Goal: Transaction & Acquisition: Obtain resource

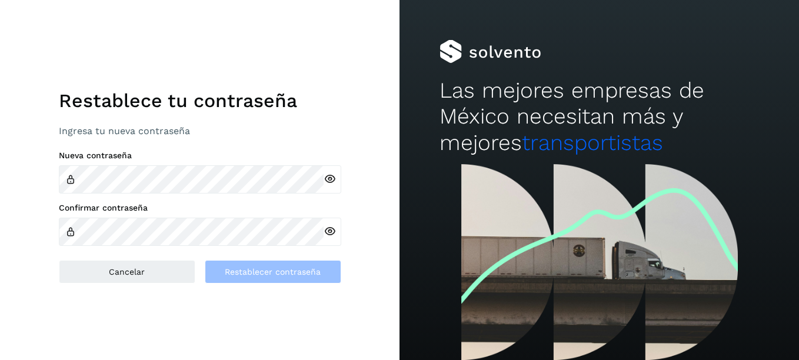
click at [331, 178] on icon at bounding box center [330, 179] width 12 height 12
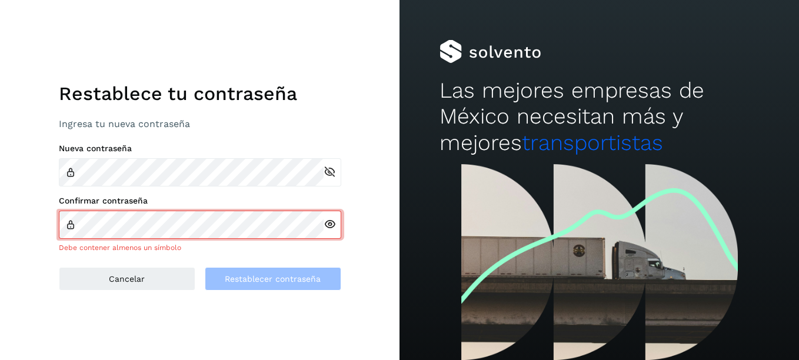
click at [336, 223] on div at bounding box center [333, 225] width 18 height 28
click at [331, 225] on icon at bounding box center [330, 224] width 12 height 12
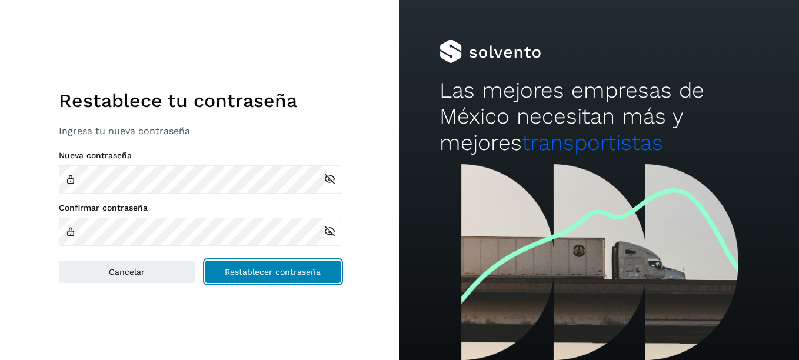
click at [294, 269] on span "Restablecer contraseña" at bounding box center [273, 272] width 96 height 8
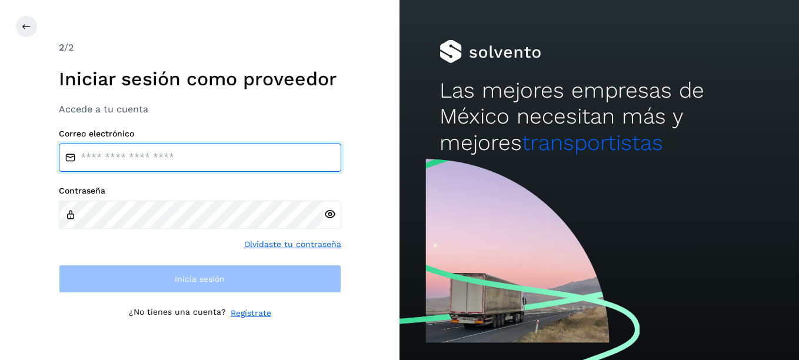
type input "**********"
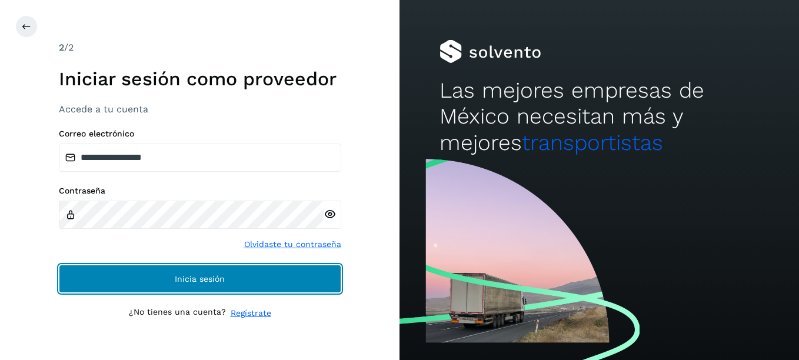
click at [225, 278] on button "Inicia sesión" at bounding box center [200, 279] width 282 height 28
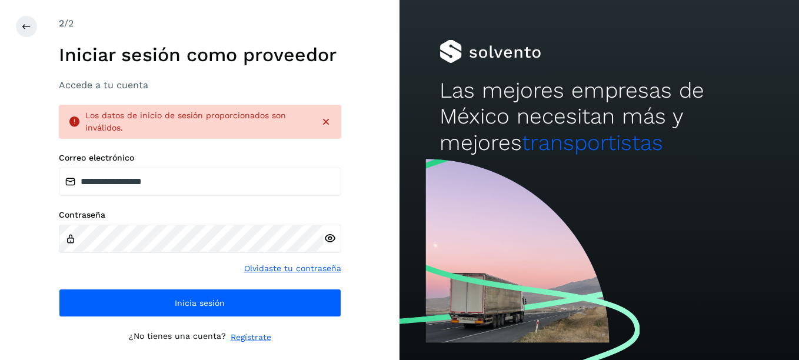
click at [332, 240] on icon at bounding box center [330, 238] width 12 height 12
click at [339, 147] on div "**********" at bounding box center [200, 179] width 282 height 326
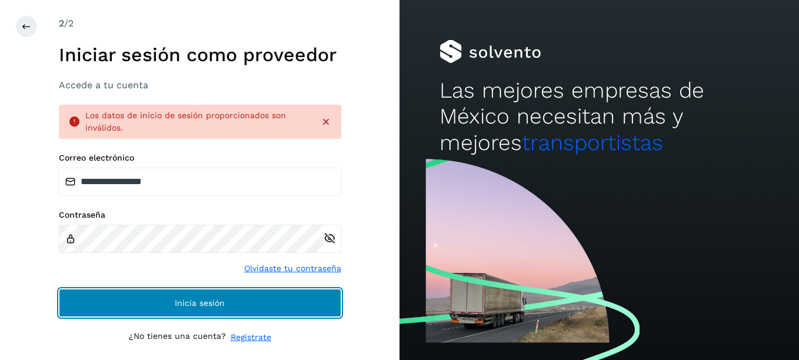
click at [186, 304] on span "Inicia sesión" at bounding box center [200, 303] width 50 height 8
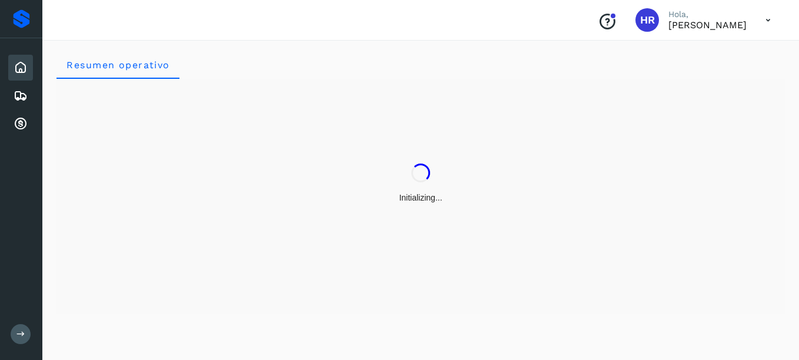
click at [25, 28] on div "Proveedores" at bounding box center [21, 19] width 42 height 38
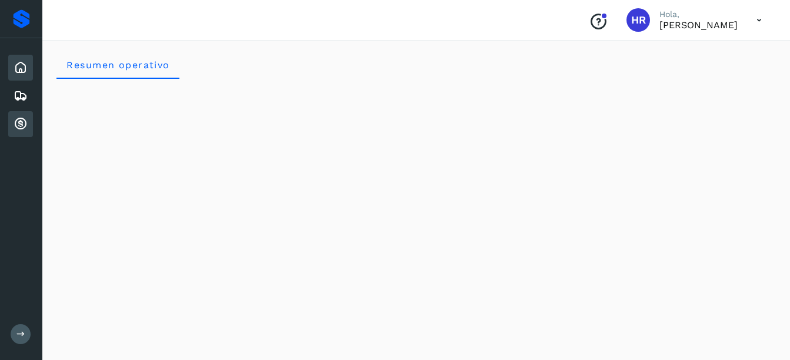
click at [21, 121] on icon at bounding box center [21, 124] width 14 height 14
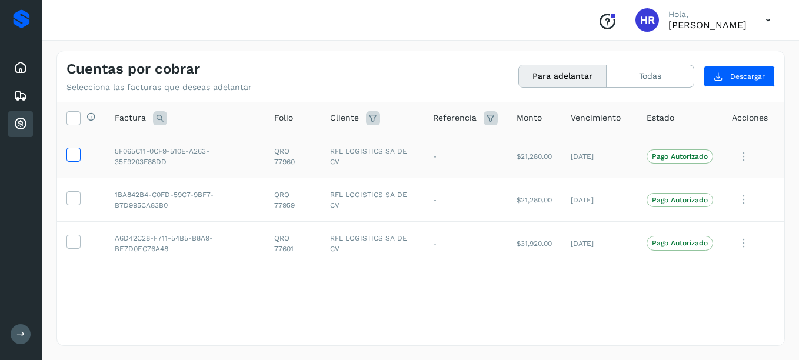
click at [74, 159] on icon at bounding box center [73, 154] width 12 height 12
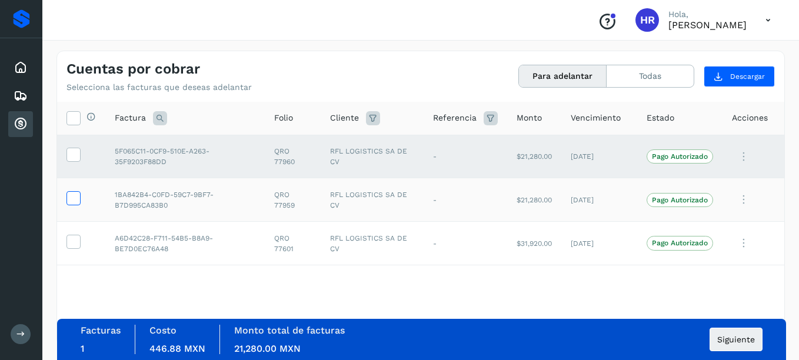
click at [71, 200] on icon at bounding box center [73, 197] width 12 height 12
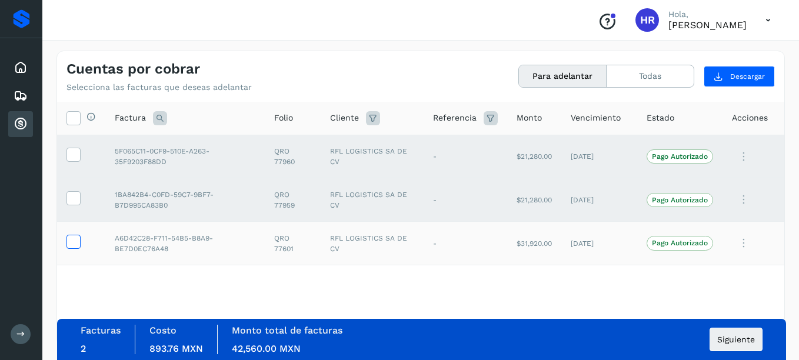
click at [72, 236] on icon at bounding box center [73, 241] width 12 height 12
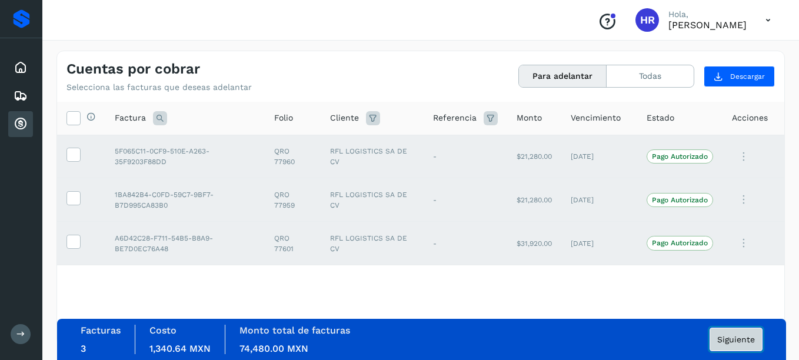
click at [746, 338] on span "Siguiente" at bounding box center [736, 339] width 38 height 8
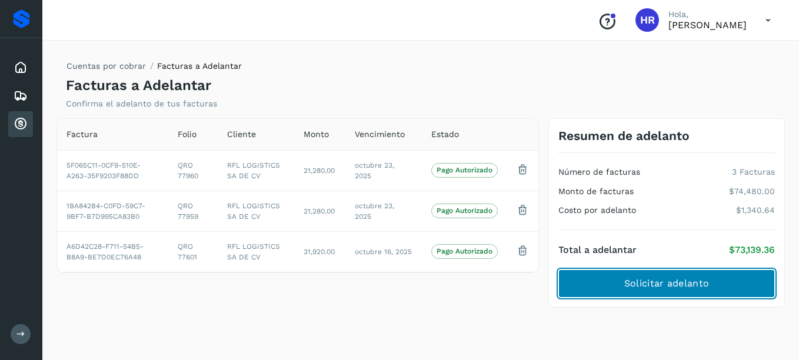
click at [666, 290] on span "Solicitar adelanto" at bounding box center [666, 283] width 85 height 13
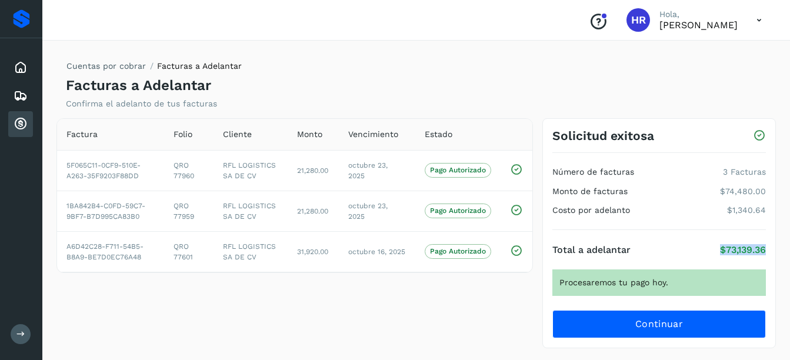
drag, startPoint x: 711, startPoint y: 245, endPoint x: 775, endPoint y: 253, distance: 64.6
click at [775, 253] on div "Solicitud exitosa Número de facturas 3 Facturas Monto de facturas $74,480.00 Co…" at bounding box center [659, 233] width 234 height 231
copy p "$73,139.36"
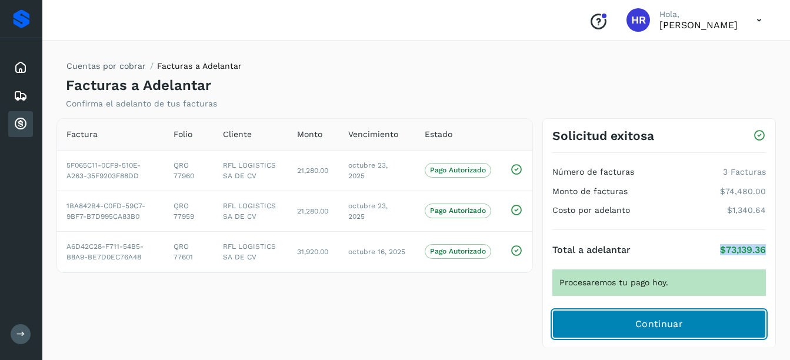
click at [687, 318] on button "Continuar" at bounding box center [659, 324] width 214 height 28
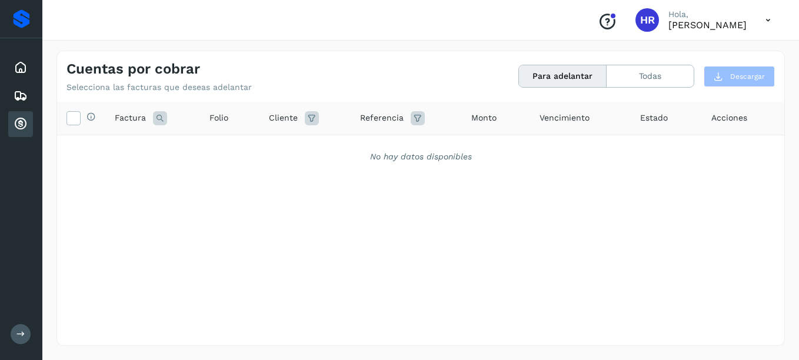
click at [767, 19] on icon at bounding box center [768, 20] width 24 height 24
click at [767, 19] on div at bounding box center [399, 180] width 799 height 360
click at [26, 124] on icon at bounding box center [21, 124] width 14 height 14
click at [18, 98] on icon at bounding box center [21, 96] width 14 height 14
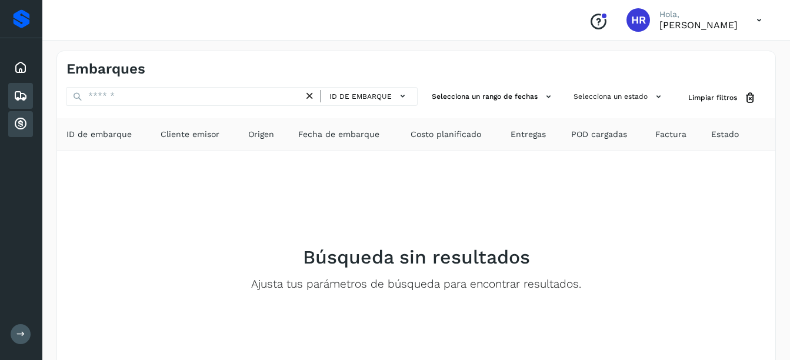
click at [22, 119] on icon at bounding box center [21, 124] width 14 height 14
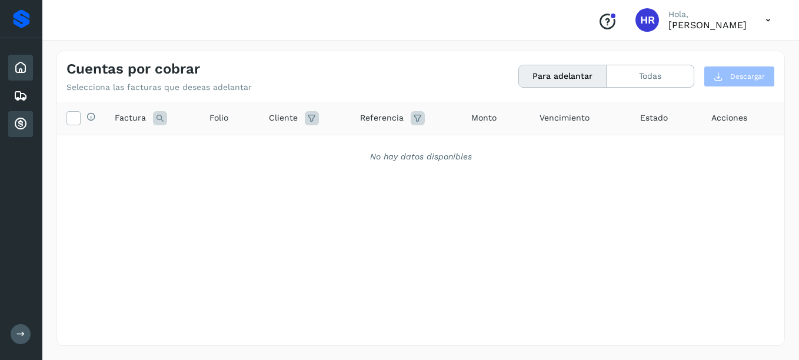
click at [19, 70] on icon at bounding box center [21, 68] width 14 height 14
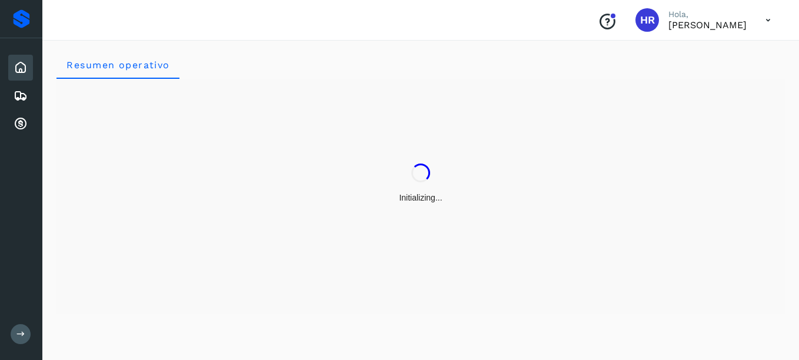
click at [770, 16] on icon at bounding box center [768, 20] width 24 height 24
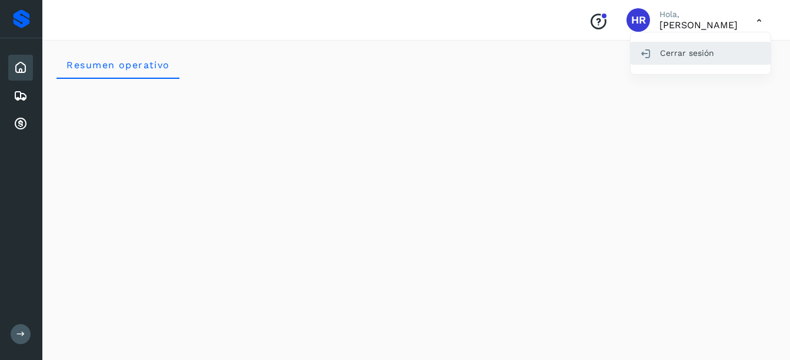
click at [678, 55] on div "Cerrar sesión" at bounding box center [701, 53] width 140 height 22
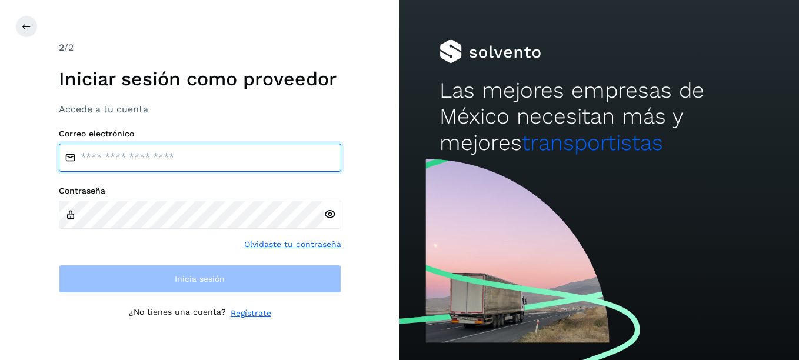
type input "**********"
